Goal: Task Accomplishment & Management: Manage account settings

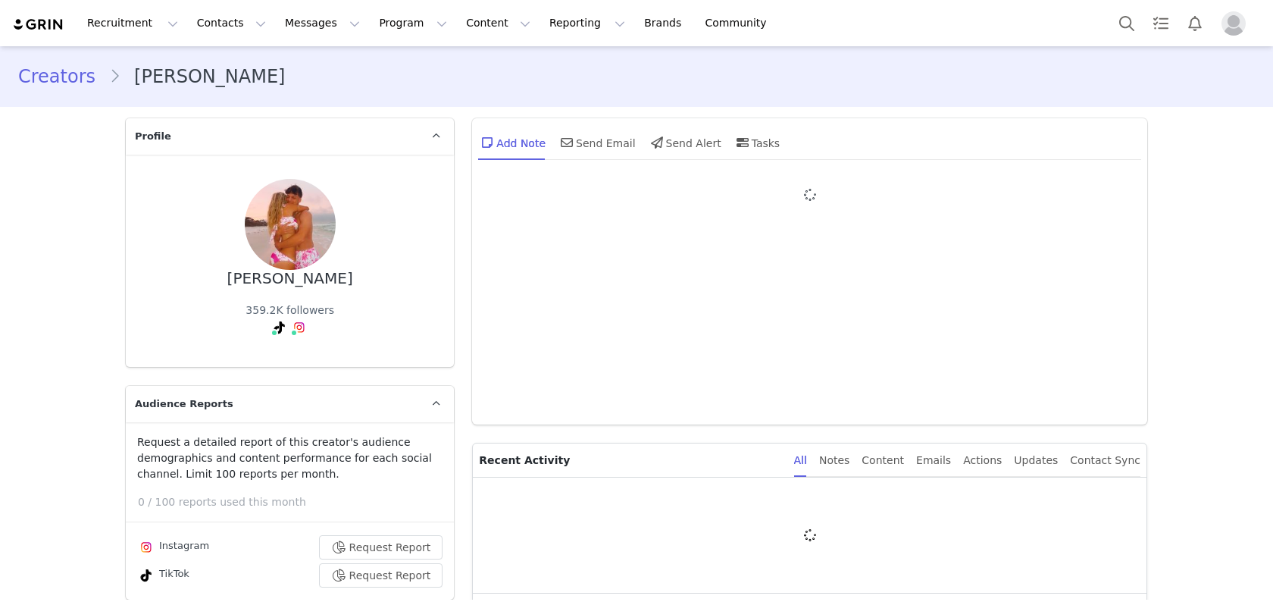
type input "+1 ([GEOGRAPHIC_DATA])"
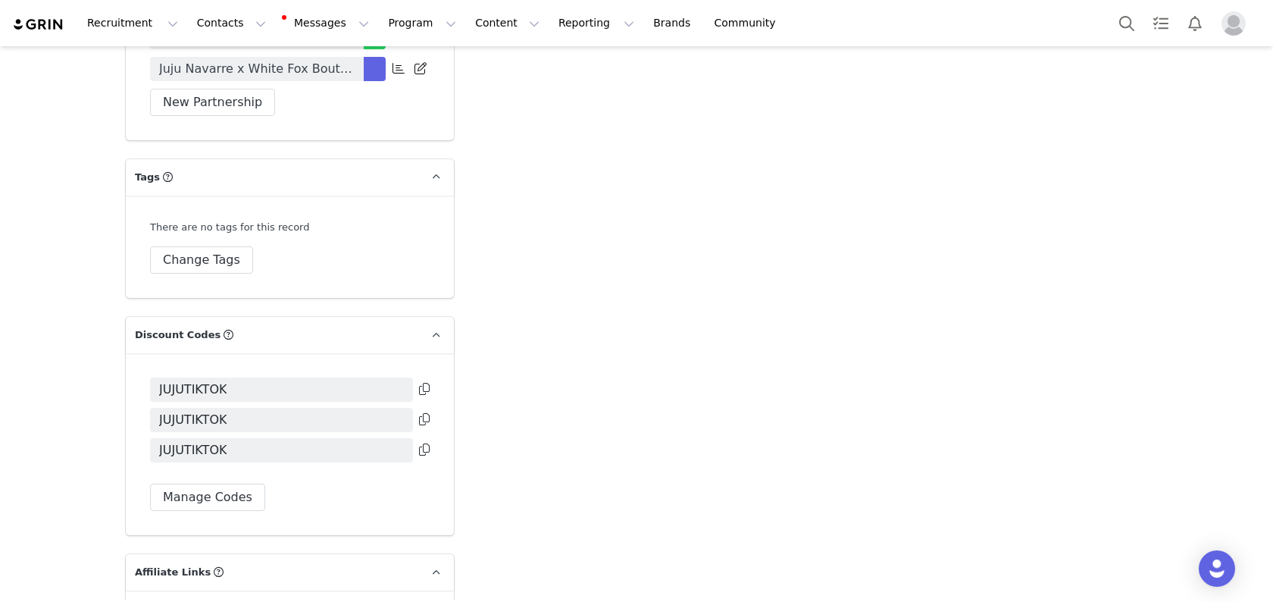
scroll to position [3864, 0]
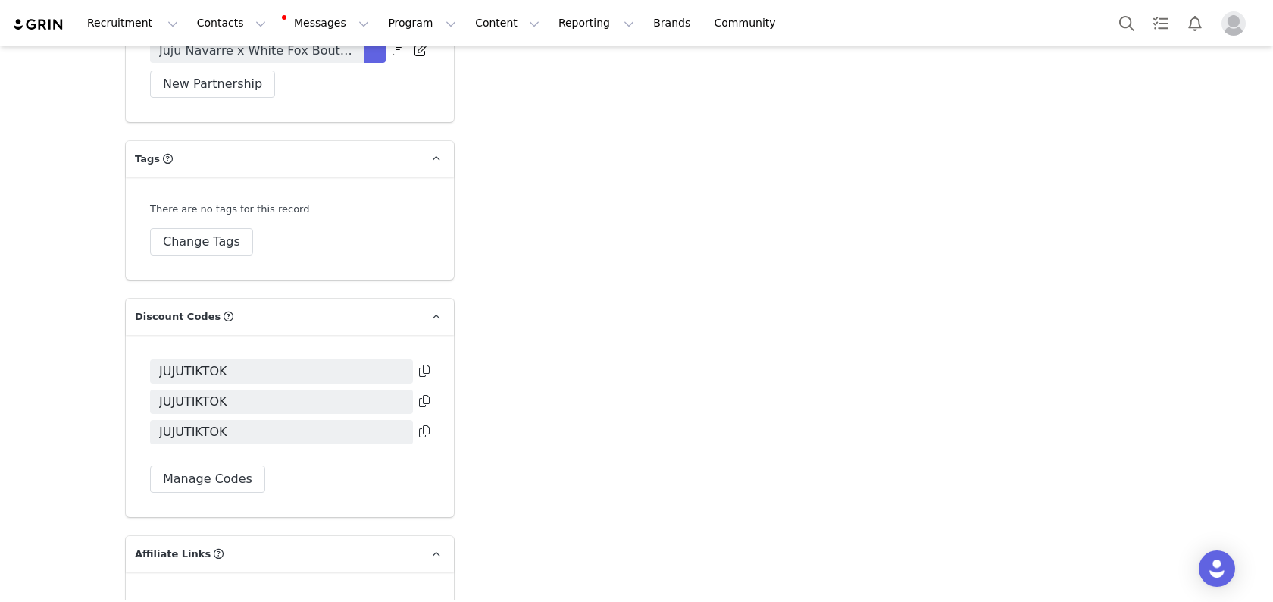
scroll to position [3836, 0]
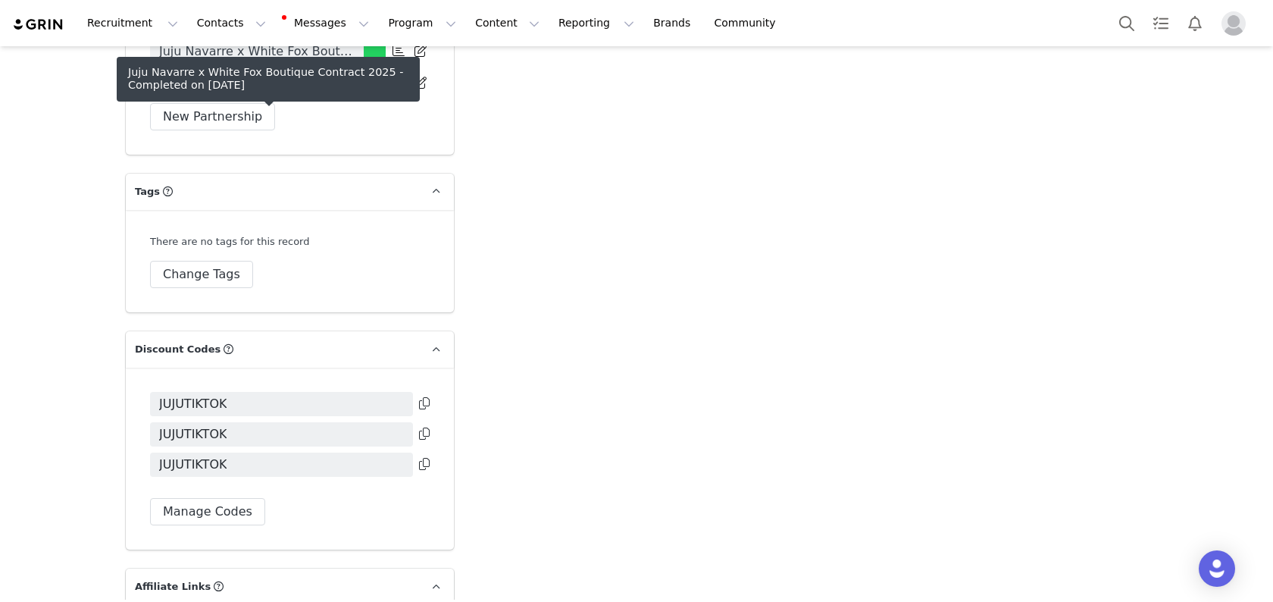
click at [348, 61] on span "Juju Navarre x White Fox Boutique Contract 2025" at bounding box center [256, 51] width 195 height 18
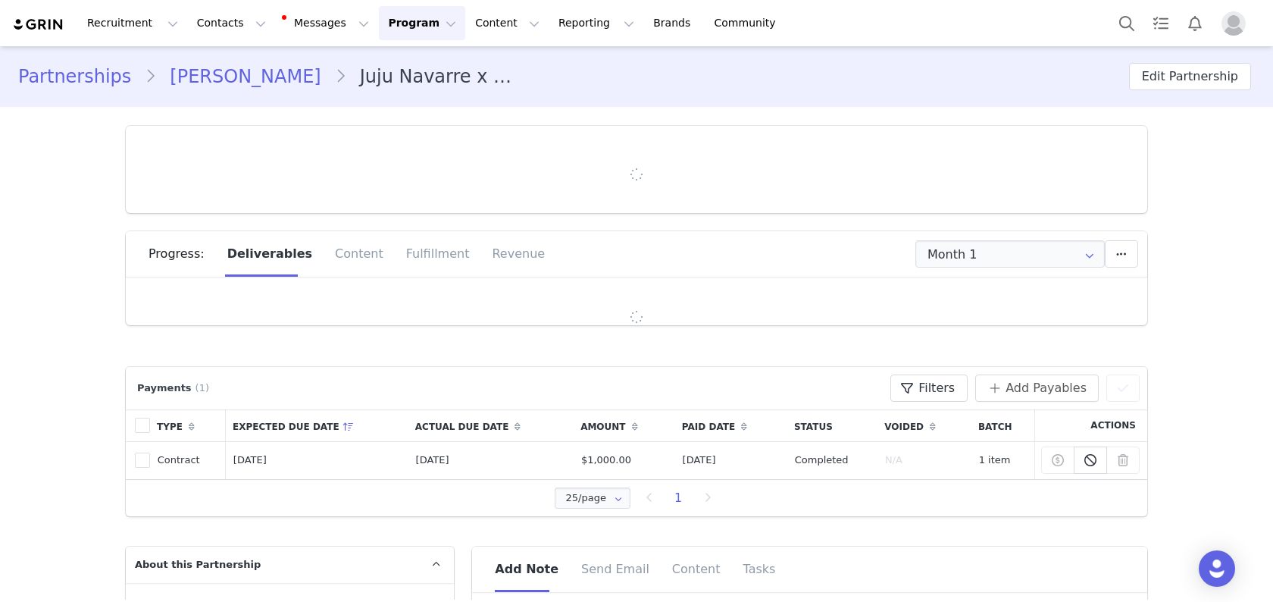
type input "+1 ([GEOGRAPHIC_DATA])"
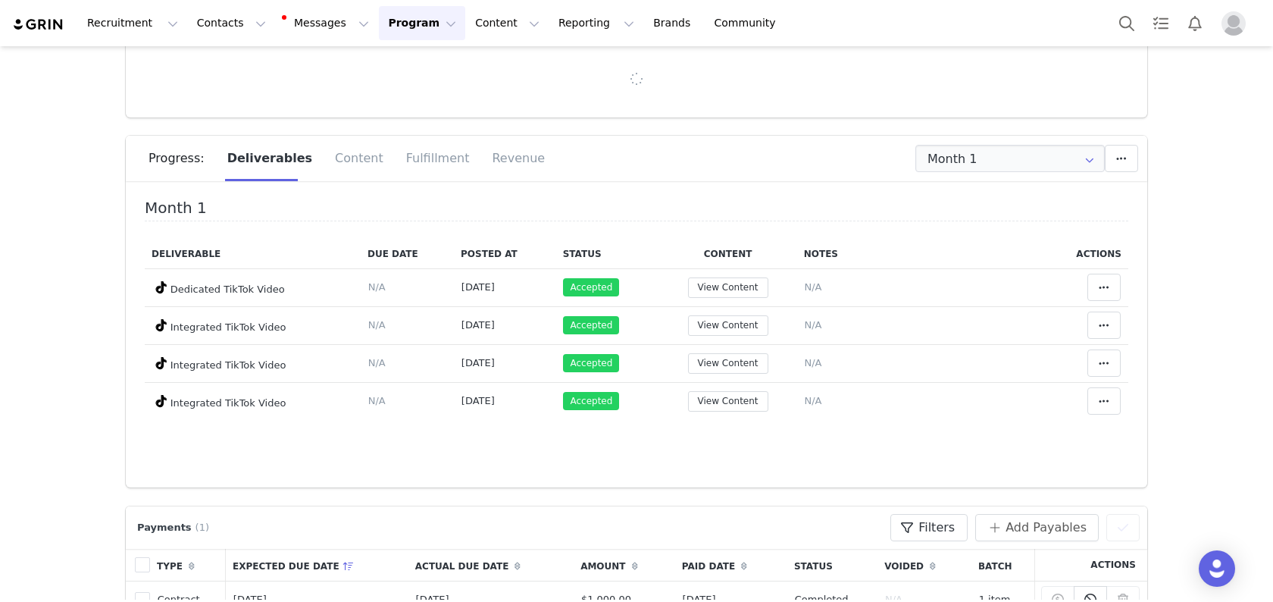
click at [355, 525] on div "Payments (1) Filters (0) No filters are applied, click "Add Filter" to get star…" at bounding box center [636, 527] width 1006 height 27
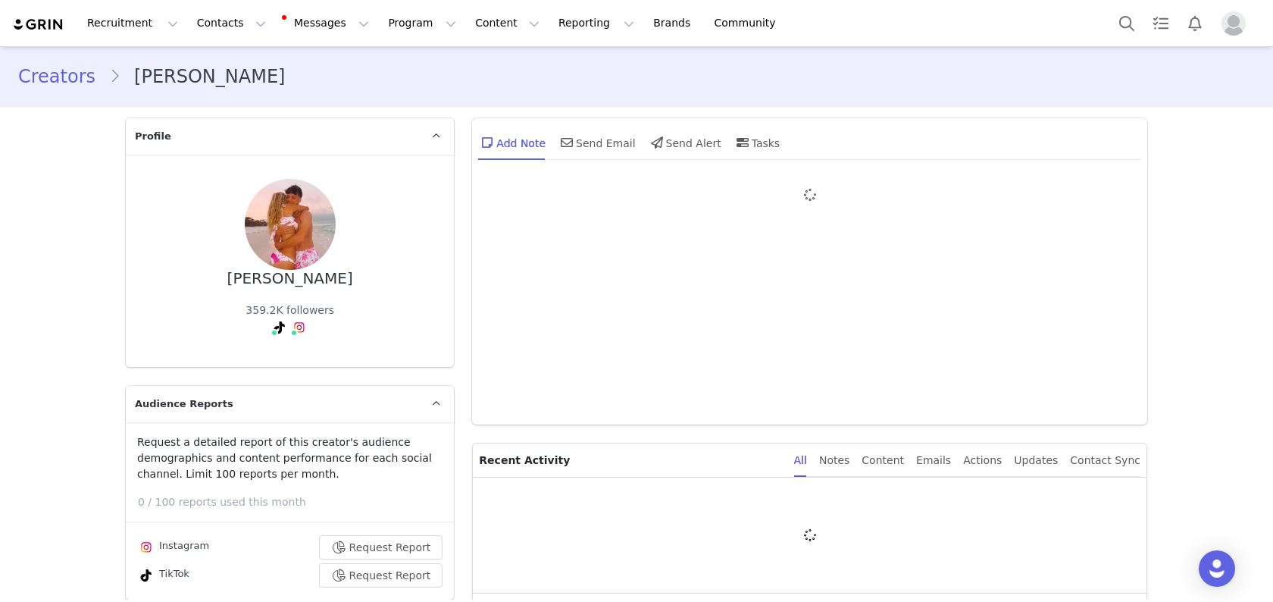
type input "+1 ([GEOGRAPHIC_DATA])"
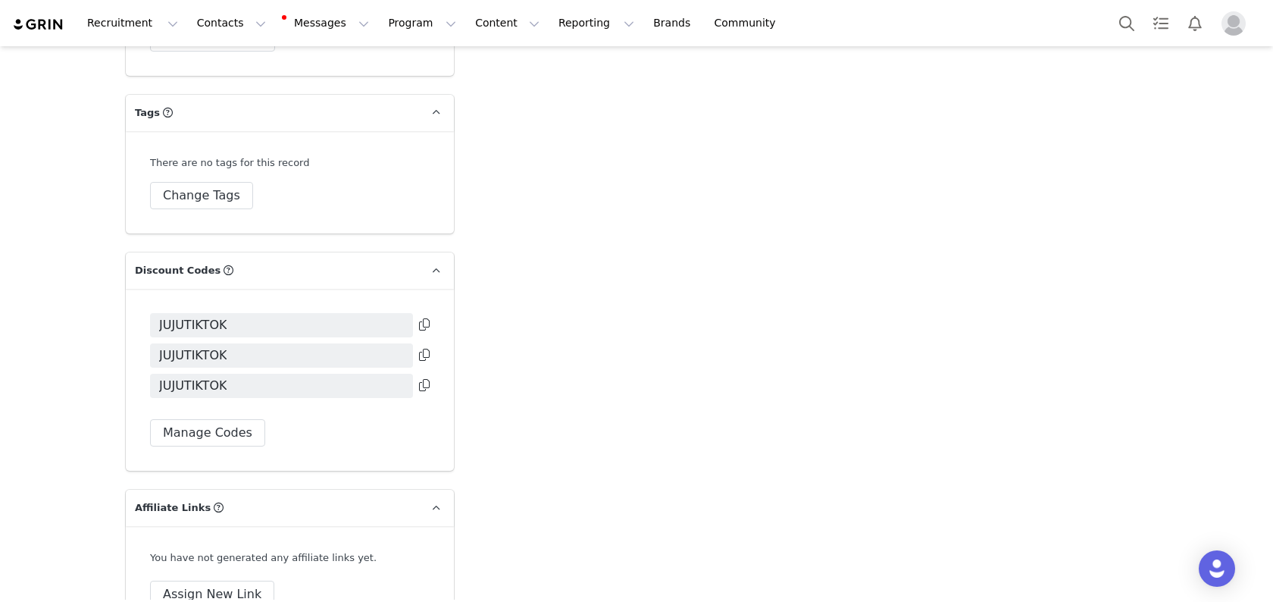
scroll to position [3762, 0]
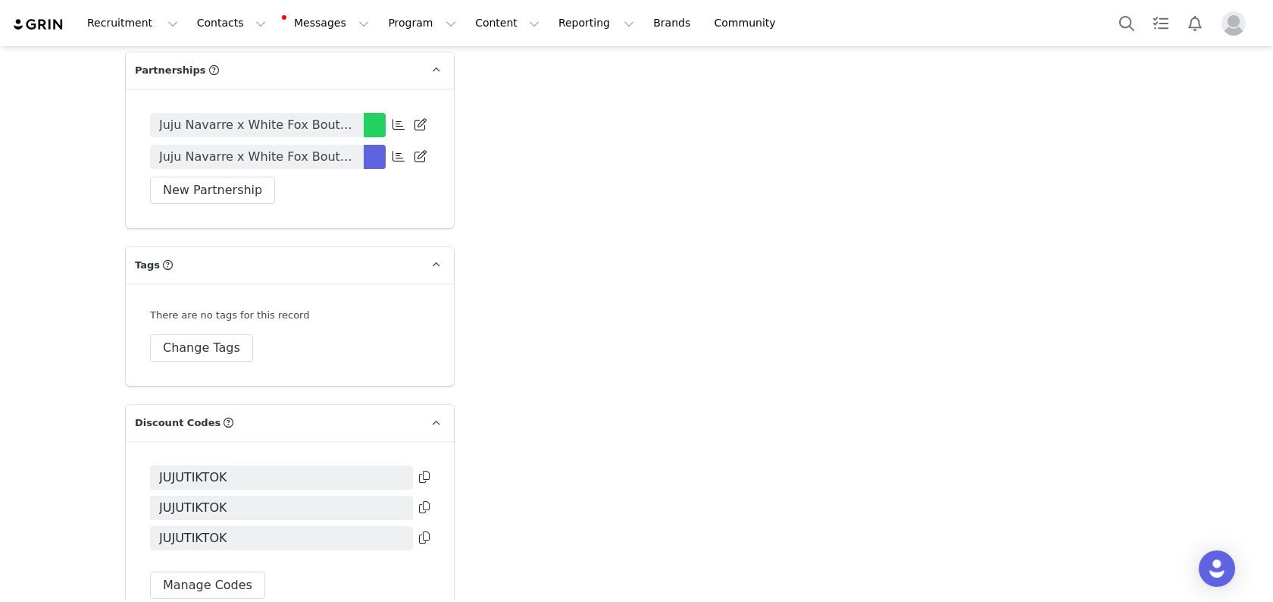
click at [322, 166] on span "Juju Navarre x White Fox Boutique Contract 2025" at bounding box center [256, 157] width 195 height 18
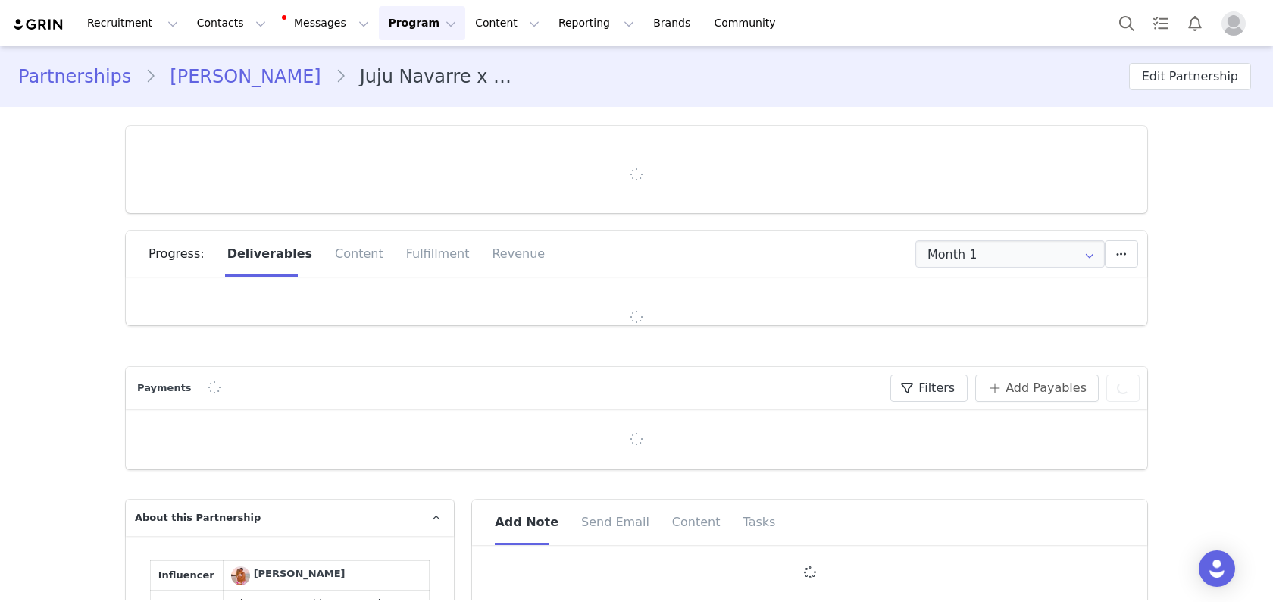
type input "+1 ([GEOGRAPHIC_DATA])"
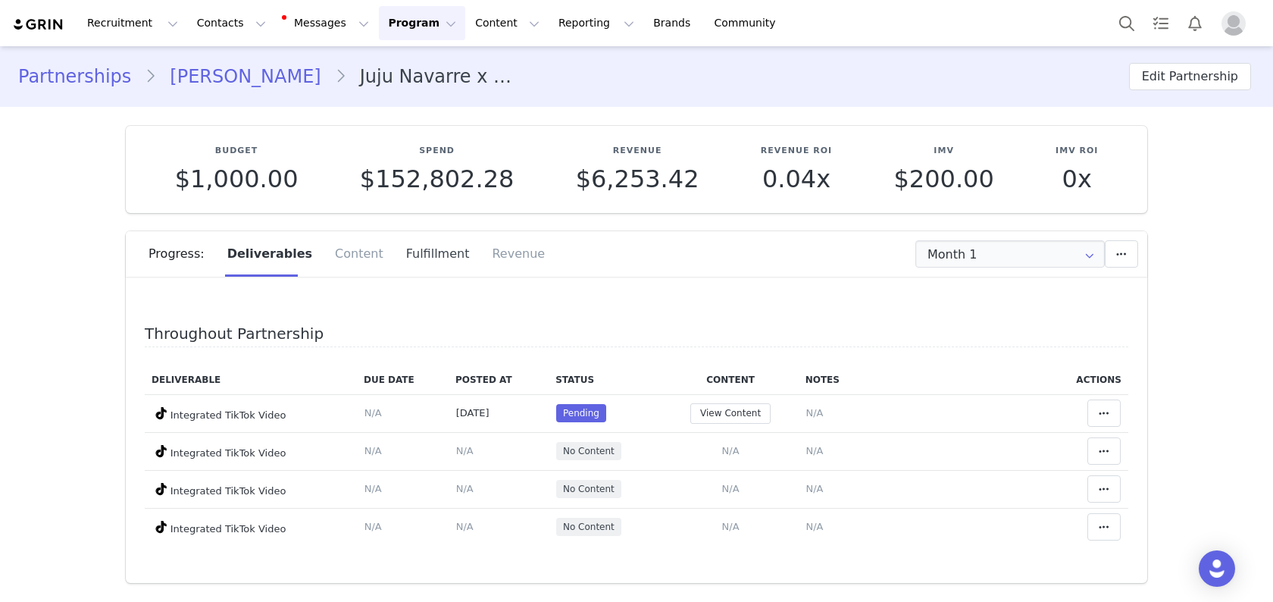
click at [399, 249] on div "Fulfillment" at bounding box center [438, 253] width 86 height 45
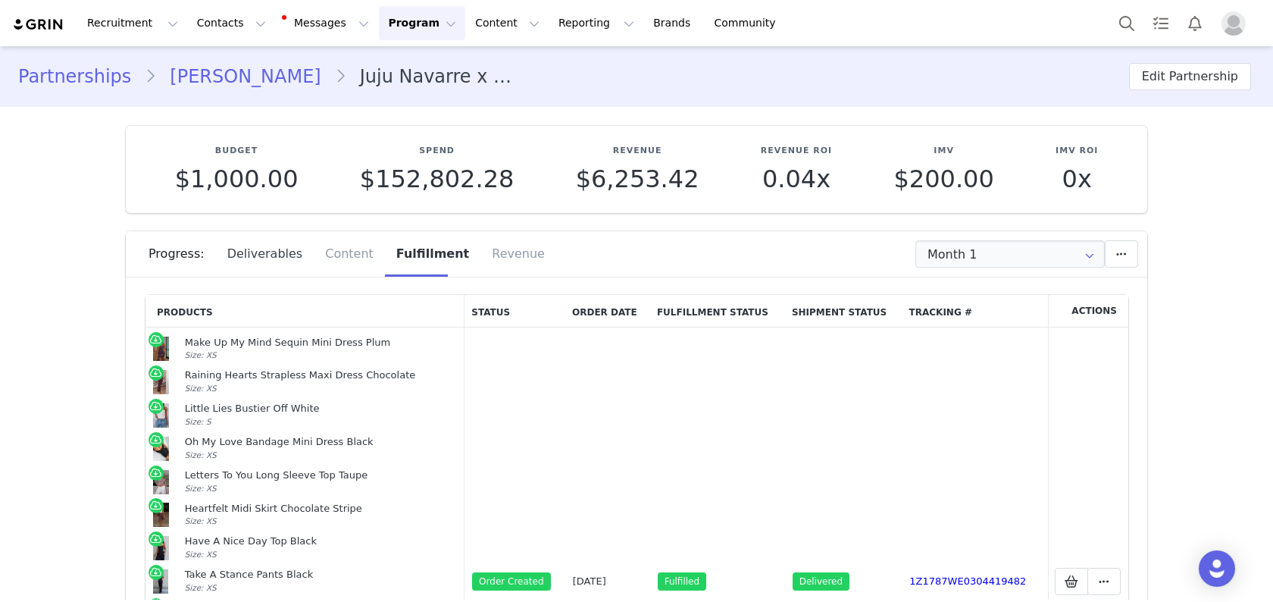
click at [251, 257] on div "Deliverables" at bounding box center [265, 253] width 98 height 45
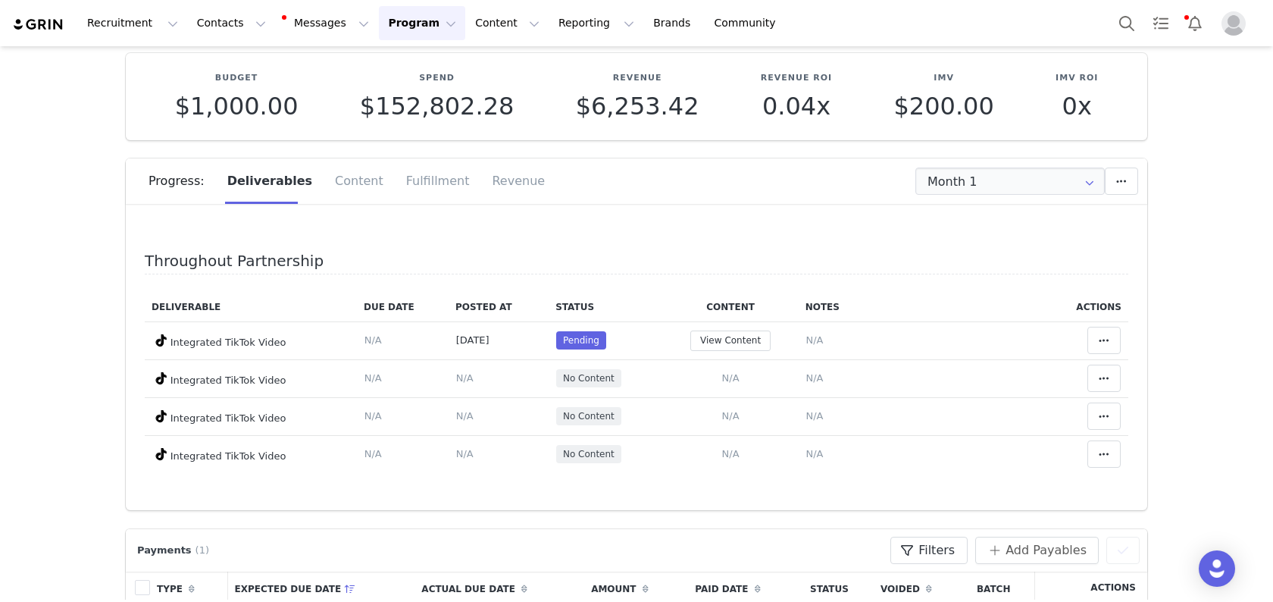
scroll to position [86, 0]
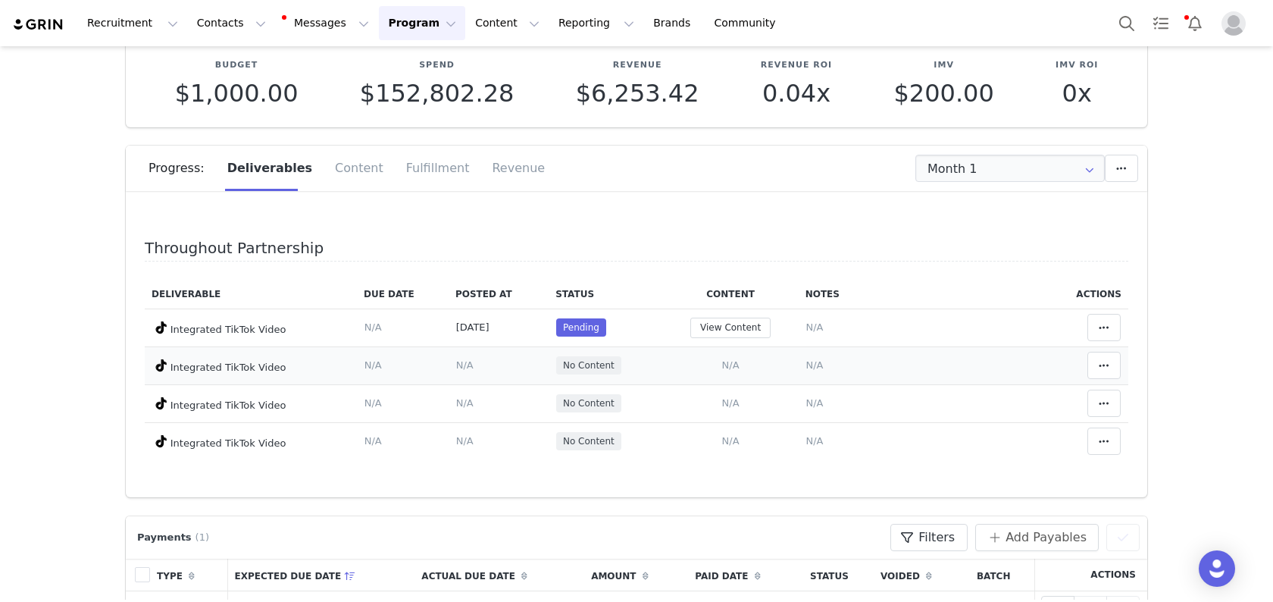
click at [740, 360] on td "Add Content Paste the URL to the content you want to match to this deliverable.…" at bounding box center [731, 365] width 136 height 38
click at [734, 360] on span "N/A" at bounding box center [730, 364] width 17 height 11
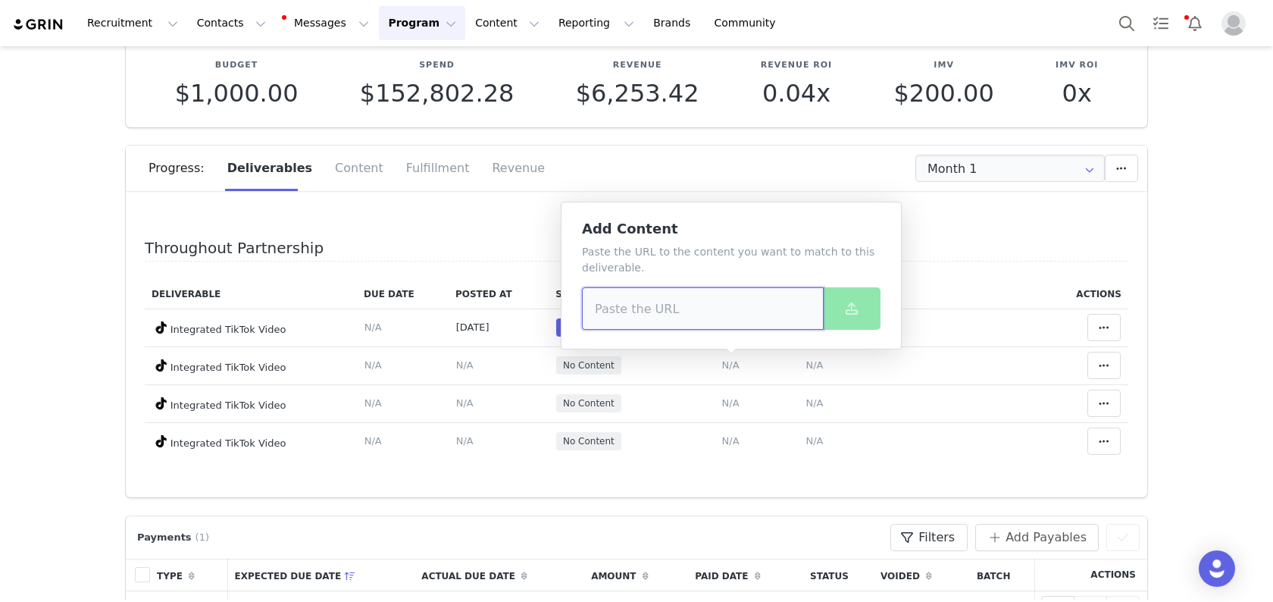
click at [720, 315] on input at bounding box center [703, 308] width 242 height 42
paste input "[URL][DOMAIN_NAME]"
type input "[URL][DOMAIN_NAME]"
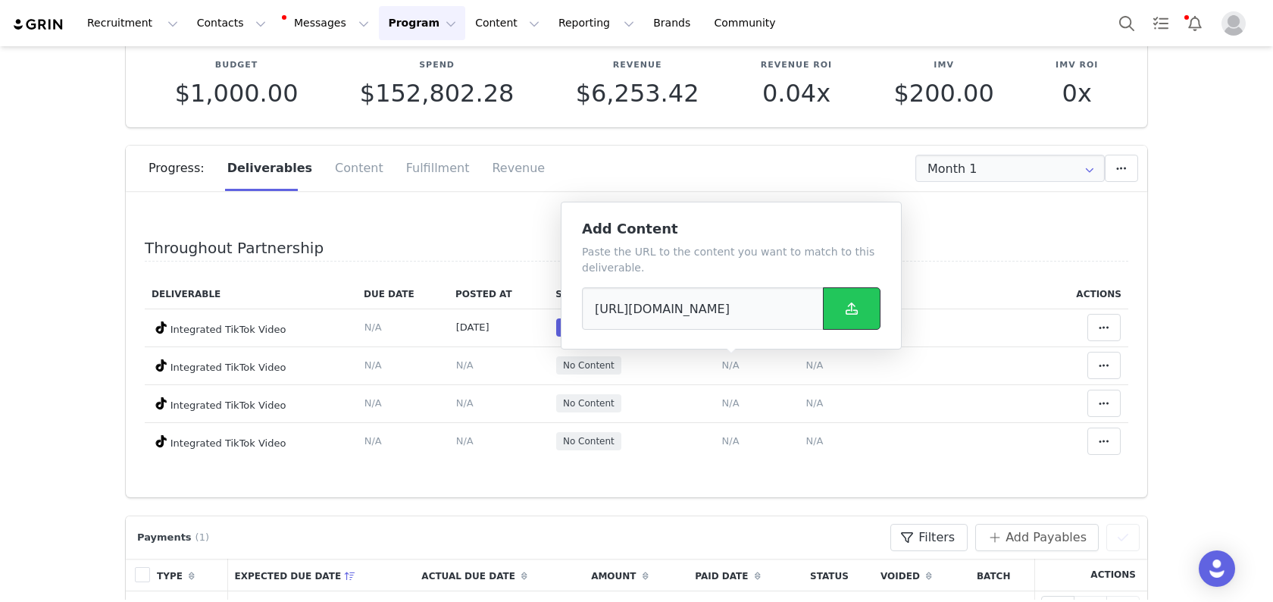
scroll to position [0, 0]
click at [847, 312] on icon at bounding box center [851, 308] width 12 height 12
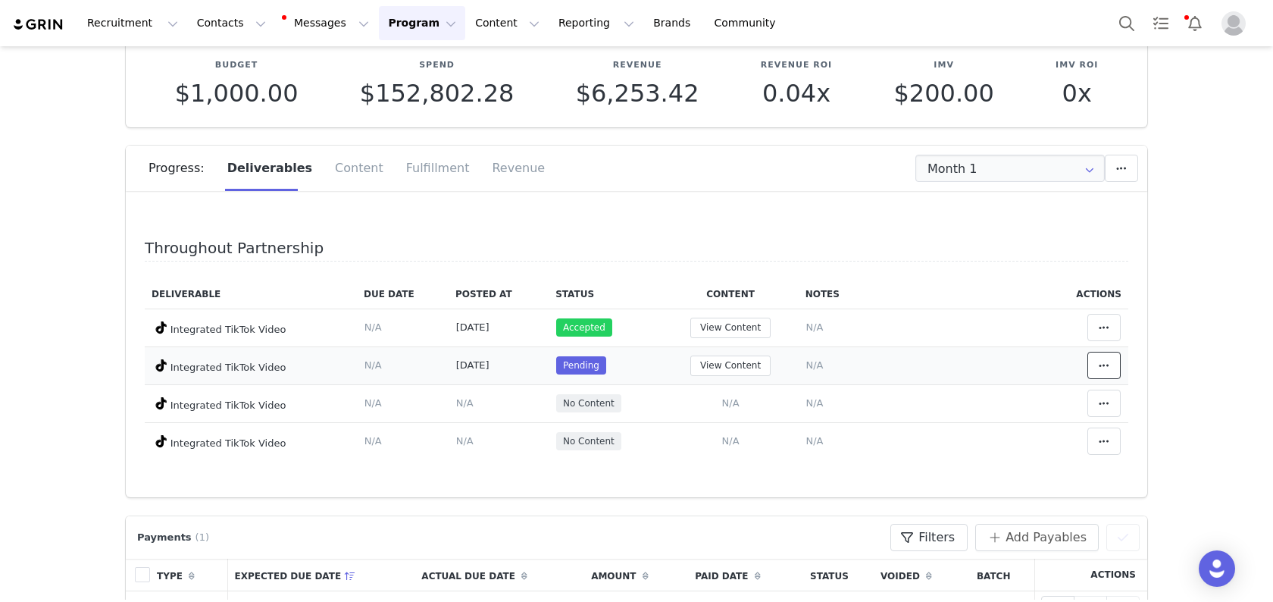
click at [1108, 376] on button at bounding box center [1103, 365] width 33 height 27
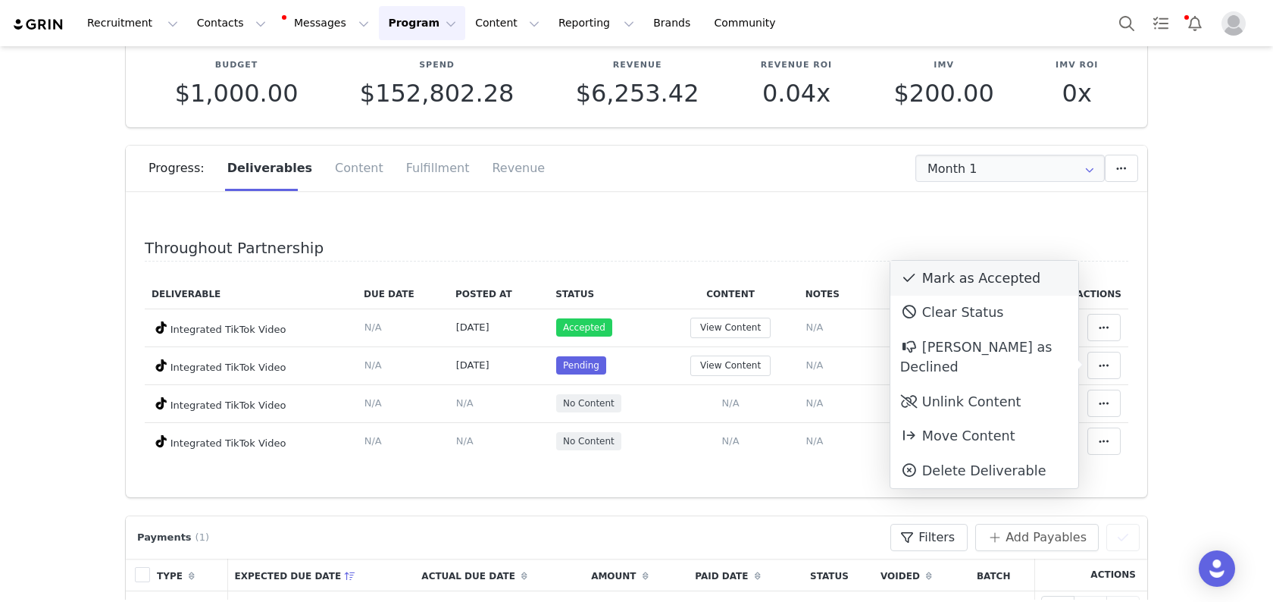
click at [1014, 265] on div "Mark as Accepted" at bounding box center [984, 278] width 188 height 35
